Goal: Task Accomplishment & Management: Use online tool/utility

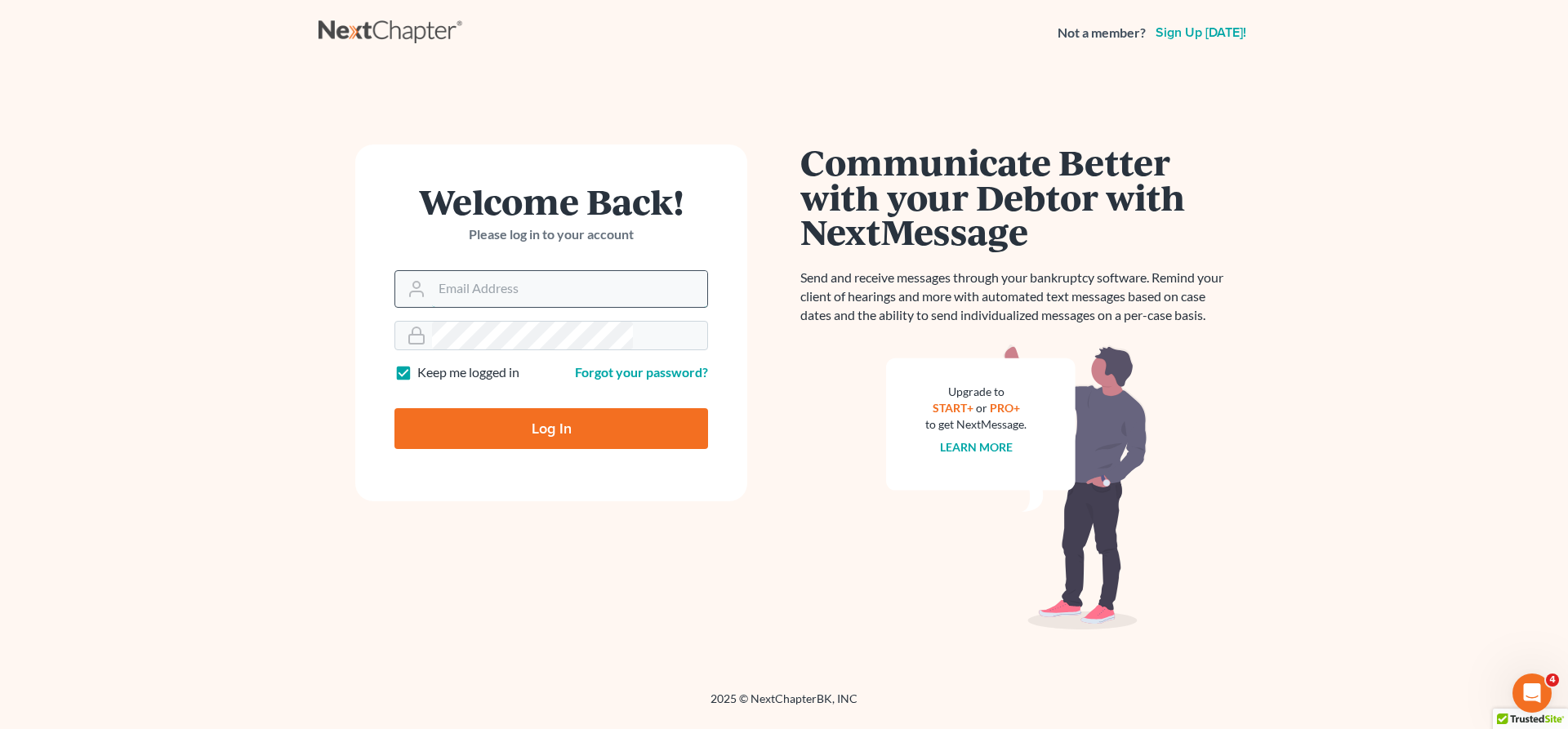
click at [533, 271] on input "Email Address" at bounding box center [569, 289] width 275 height 36
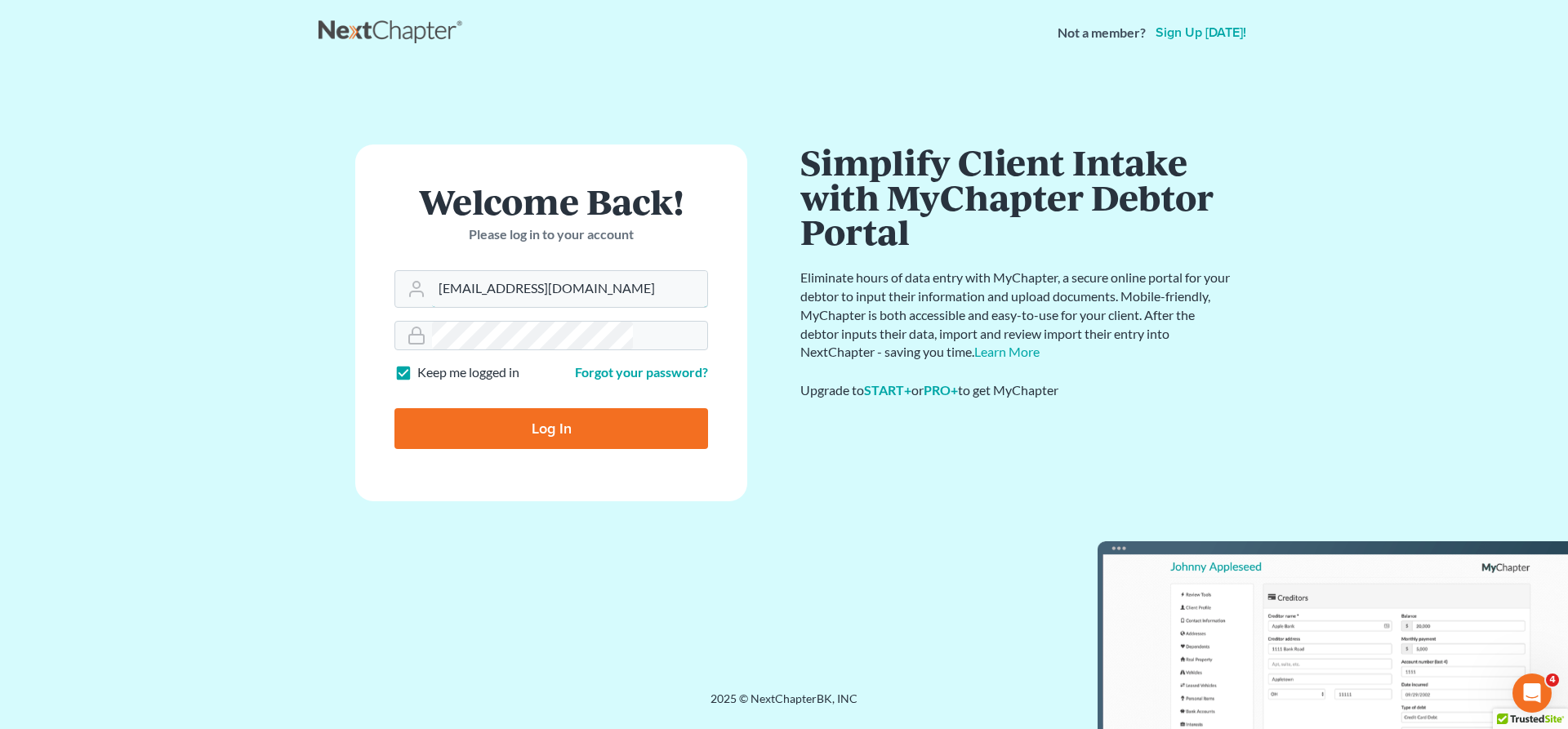
type input "[EMAIL_ADDRESS][DOMAIN_NAME]"
click at [531, 409] on input "Log In" at bounding box center [551, 429] width 313 height 41
type input "Thinking..."
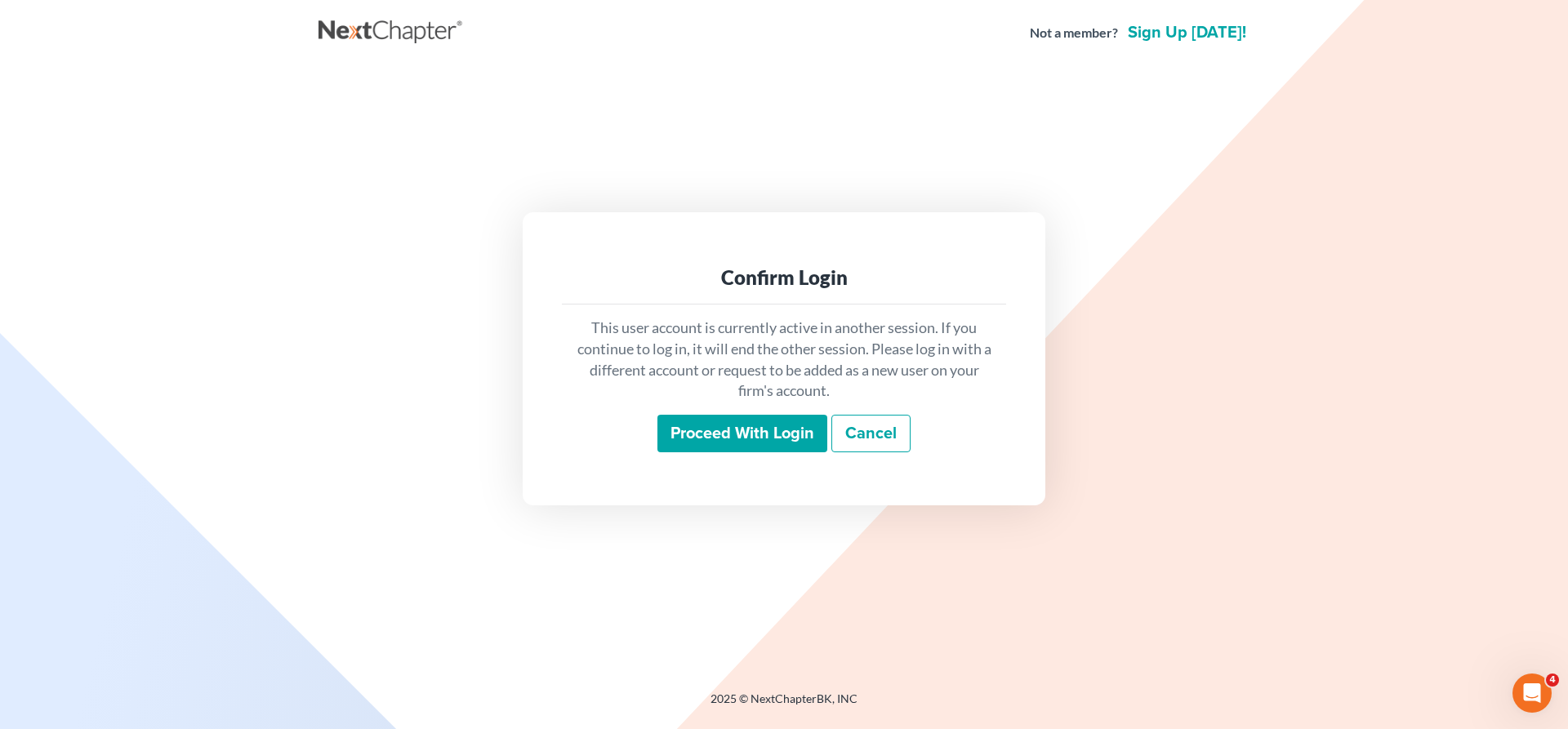
click at [758, 419] on input "Proceed with login" at bounding box center [743, 433] width 170 height 38
